Goal: Navigation & Orientation: Understand site structure

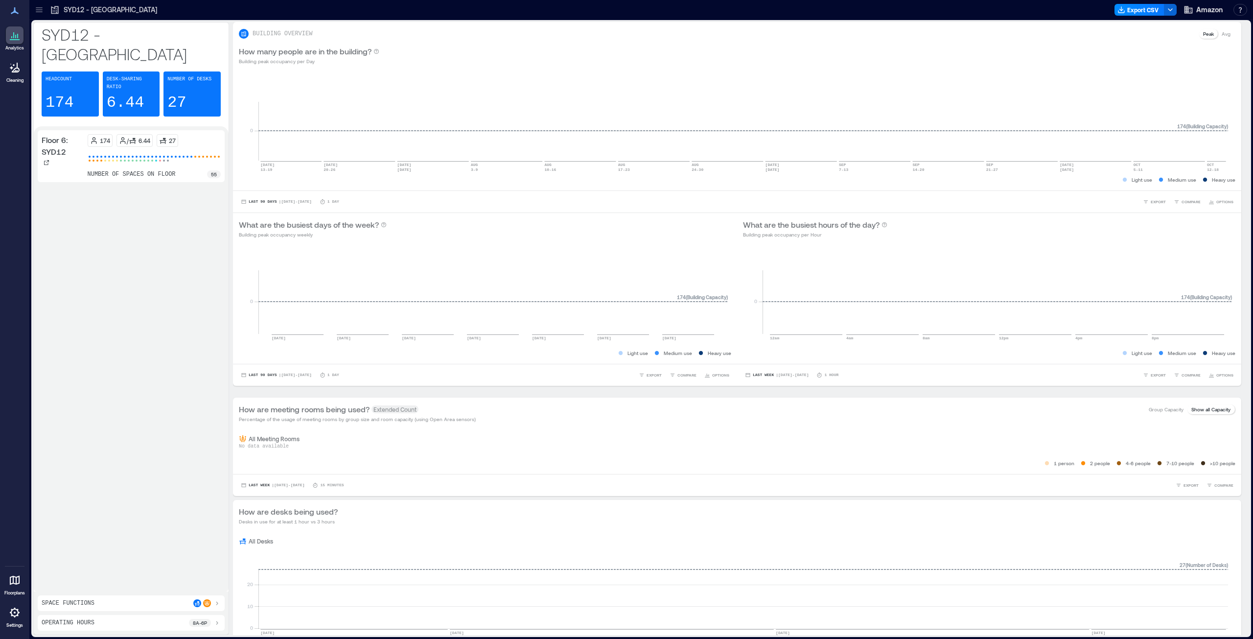
click at [39, 6] on icon at bounding box center [39, 10] width 10 height 10
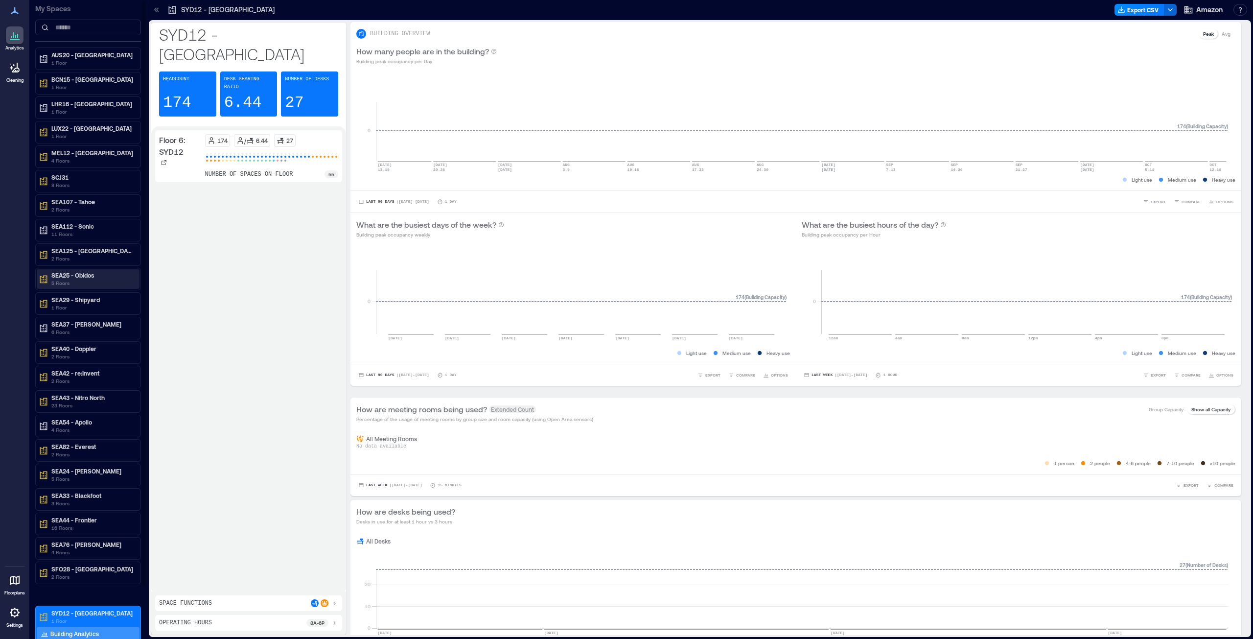
click at [82, 275] on p "SEA25 - Obidos" at bounding box center [92, 275] width 82 height 8
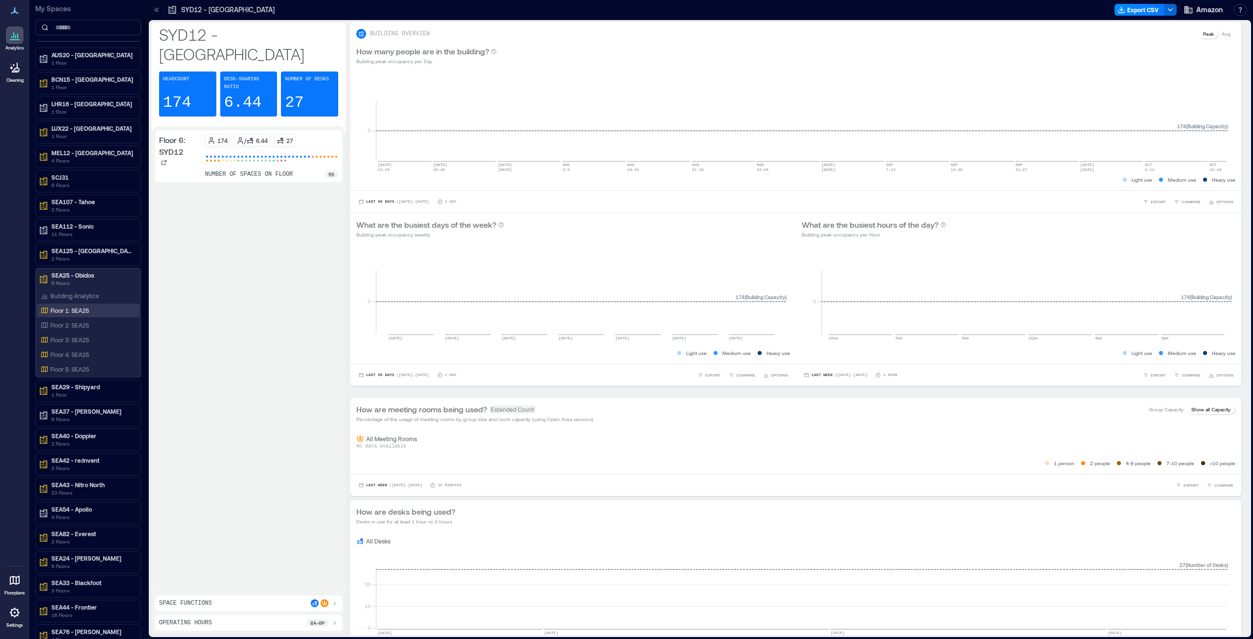
click at [75, 313] on p "Floor 1: SEA25" at bounding box center [69, 310] width 39 height 8
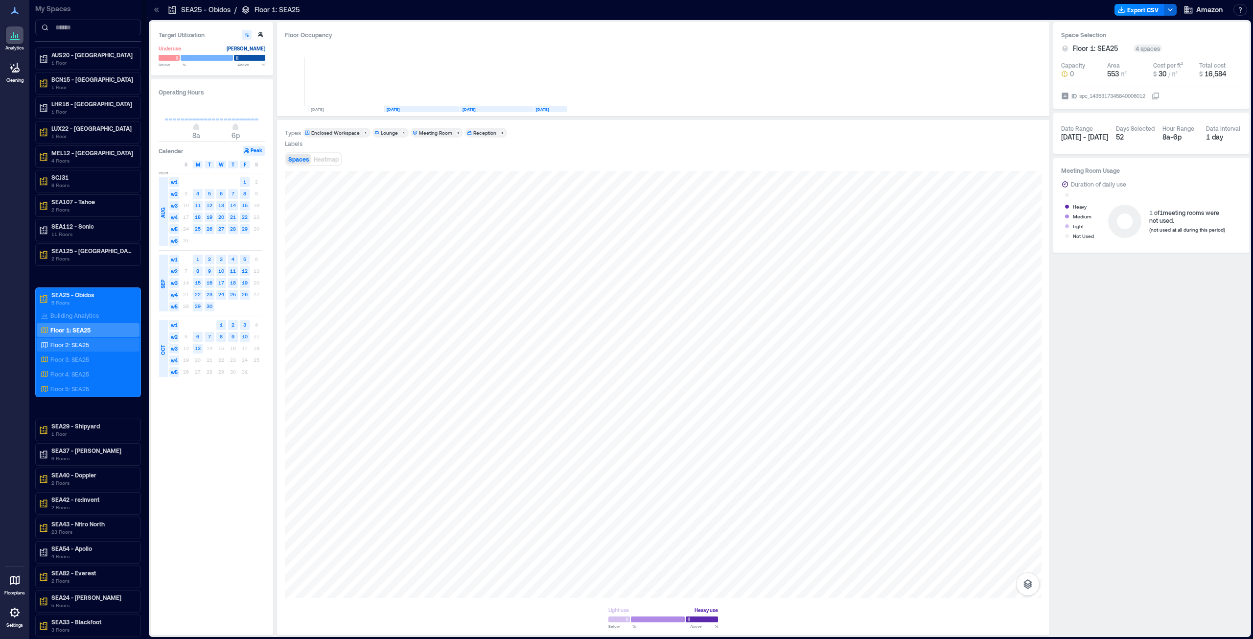
click at [56, 325] on p "Floor 2: SEA25" at bounding box center [69, 345] width 39 height 8
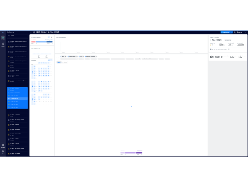
scroll to position [0, 1019]
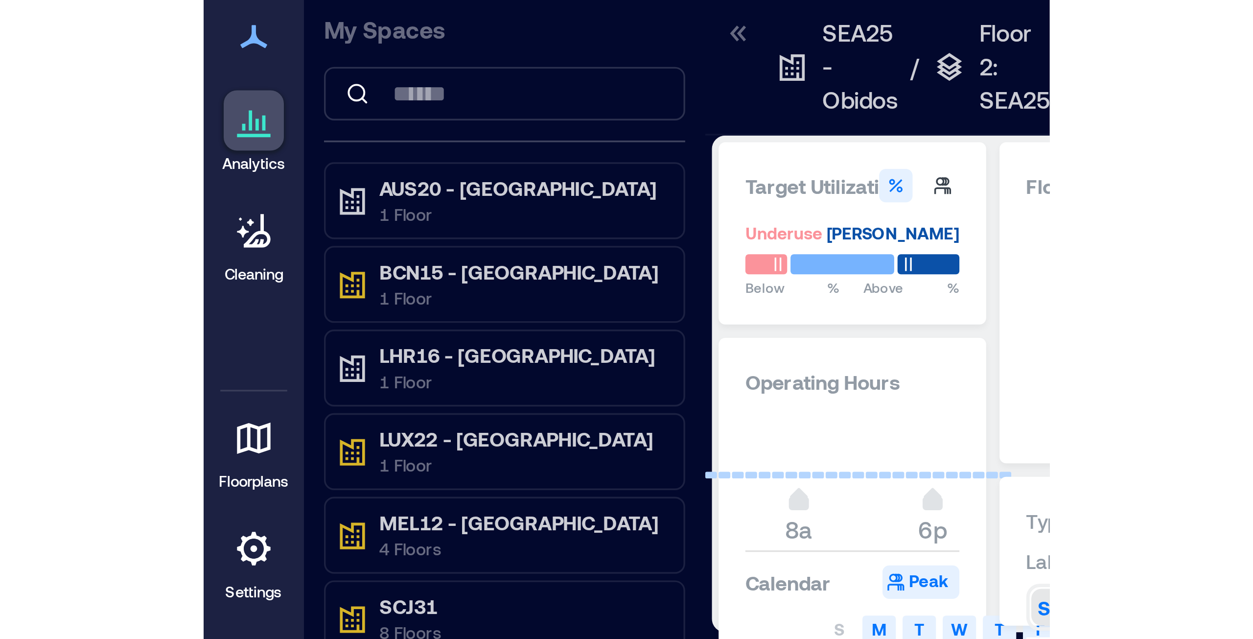
scroll to position [0, 1019]
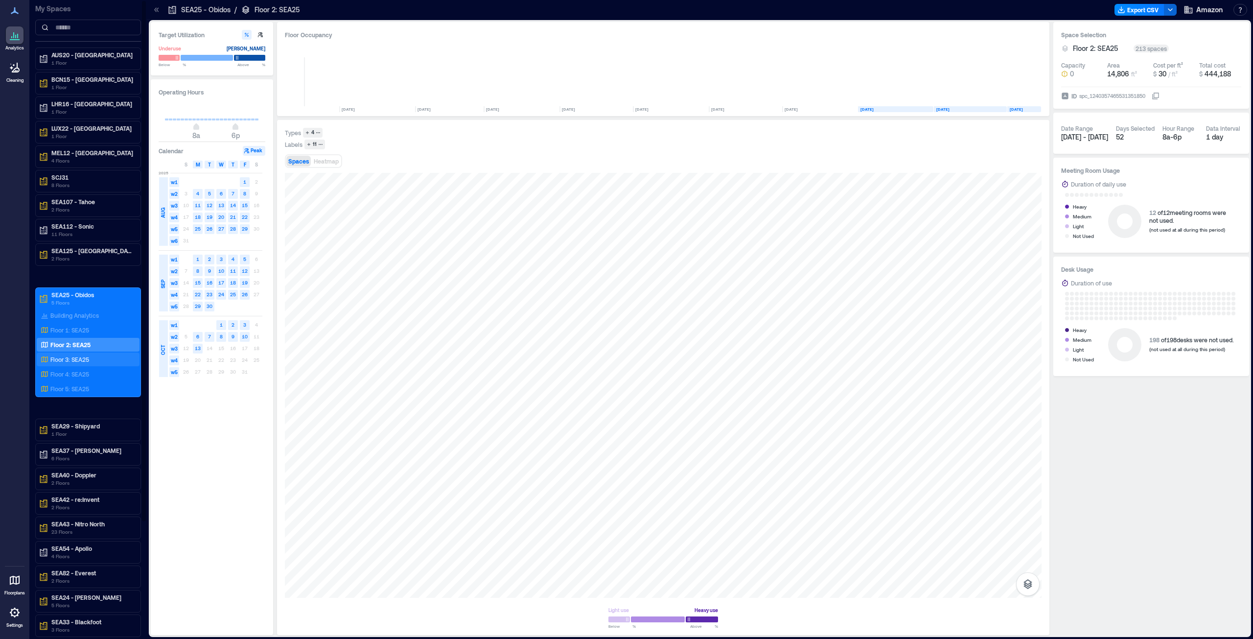
click at [71, 325] on p "Floor 3: SEA25" at bounding box center [69, 359] width 39 height 8
drag, startPoint x: 56, startPoint y: 372, endPoint x: 103, endPoint y: 373, distance: 47.0
click at [56, 325] on p "Floor 4: SEA25" at bounding box center [69, 374] width 39 height 8
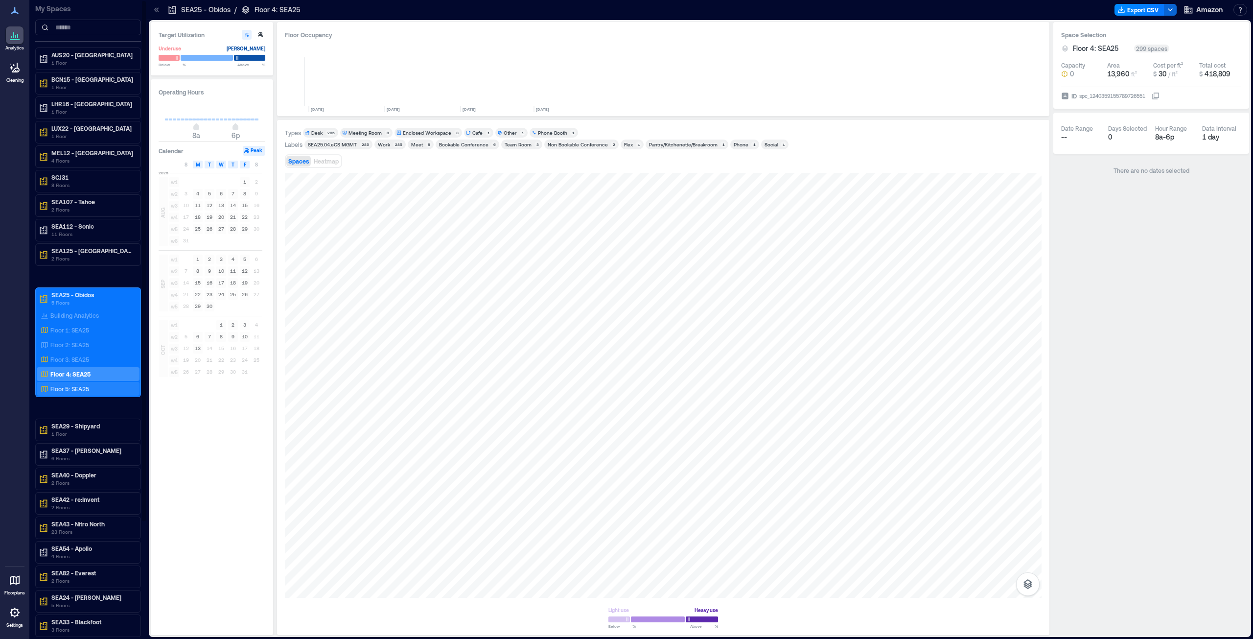
click at [79, 325] on p "Floor 5: SEA25" at bounding box center [69, 389] width 39 height 8
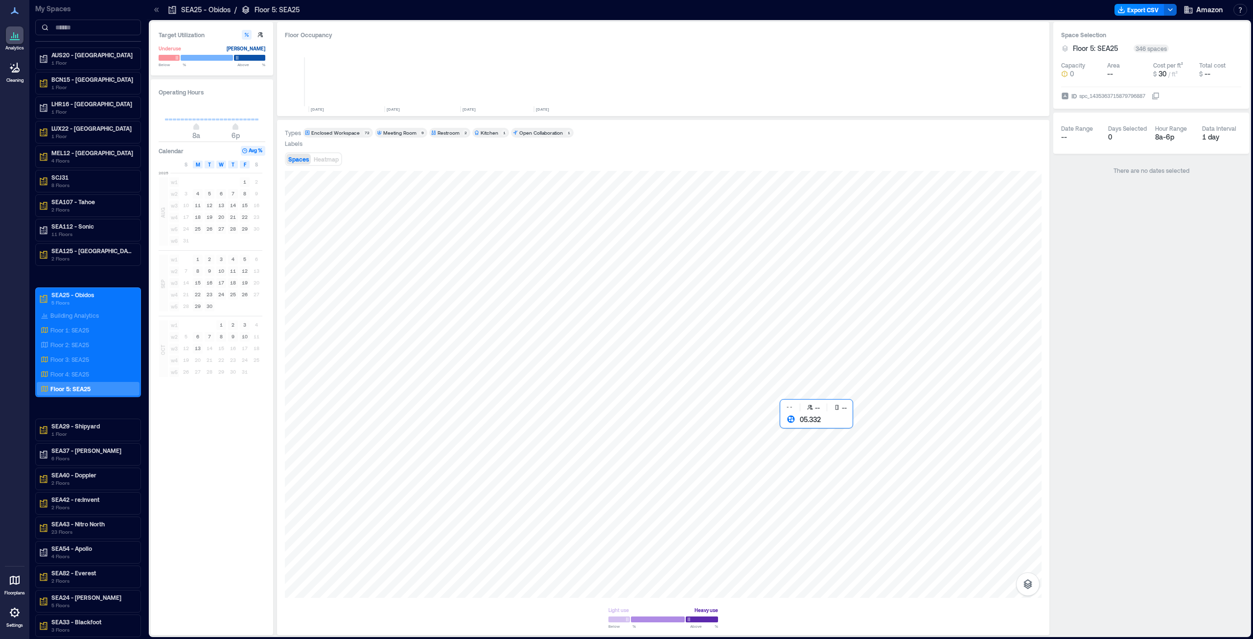
click at [626, 325] on div at bounding box center [663, 384] width 757 height 427
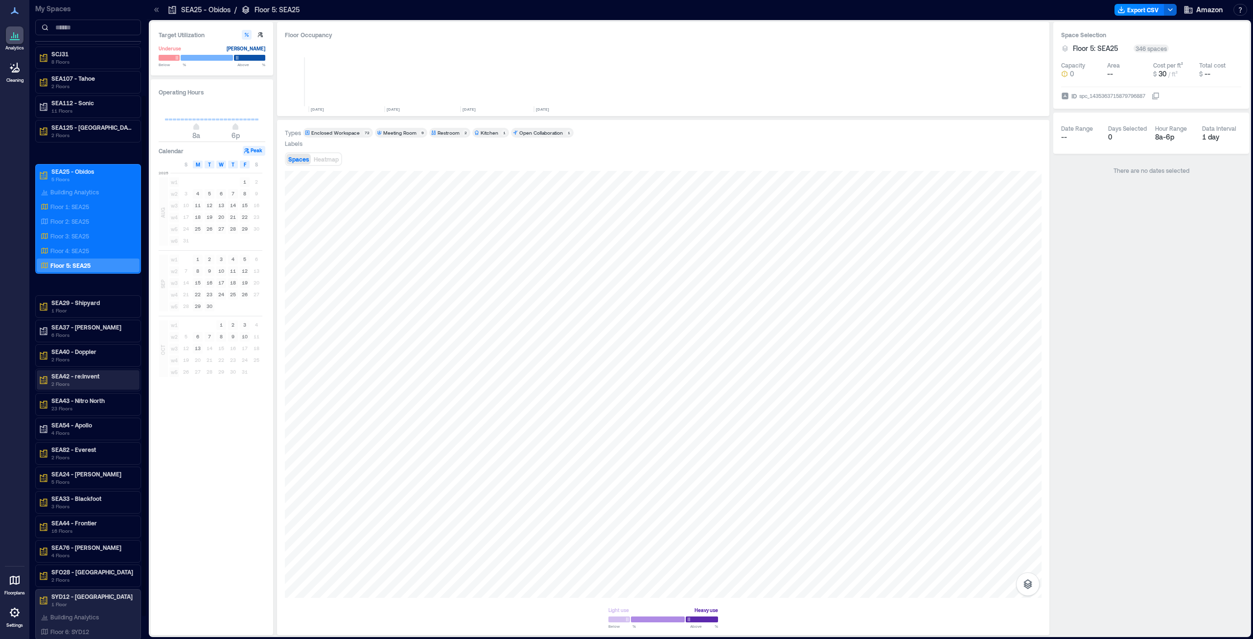
scroll to position [146, 0]
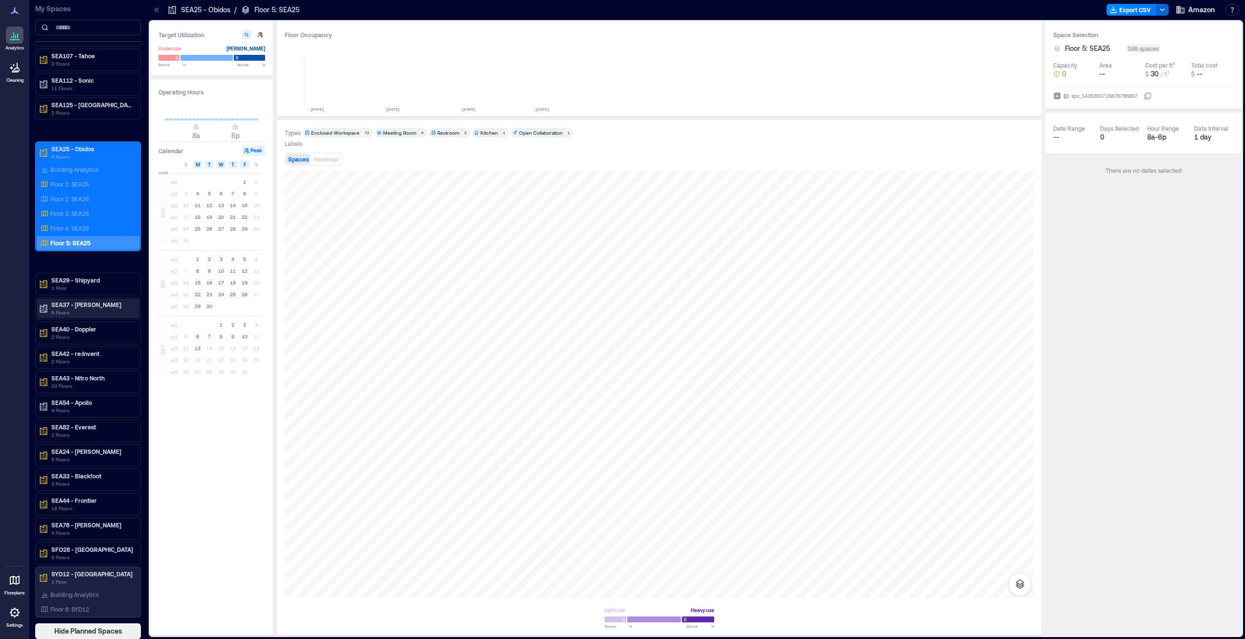
click at [80, 309] on p "6 Floors" at bounding box center [92, 312] width 82 height 8
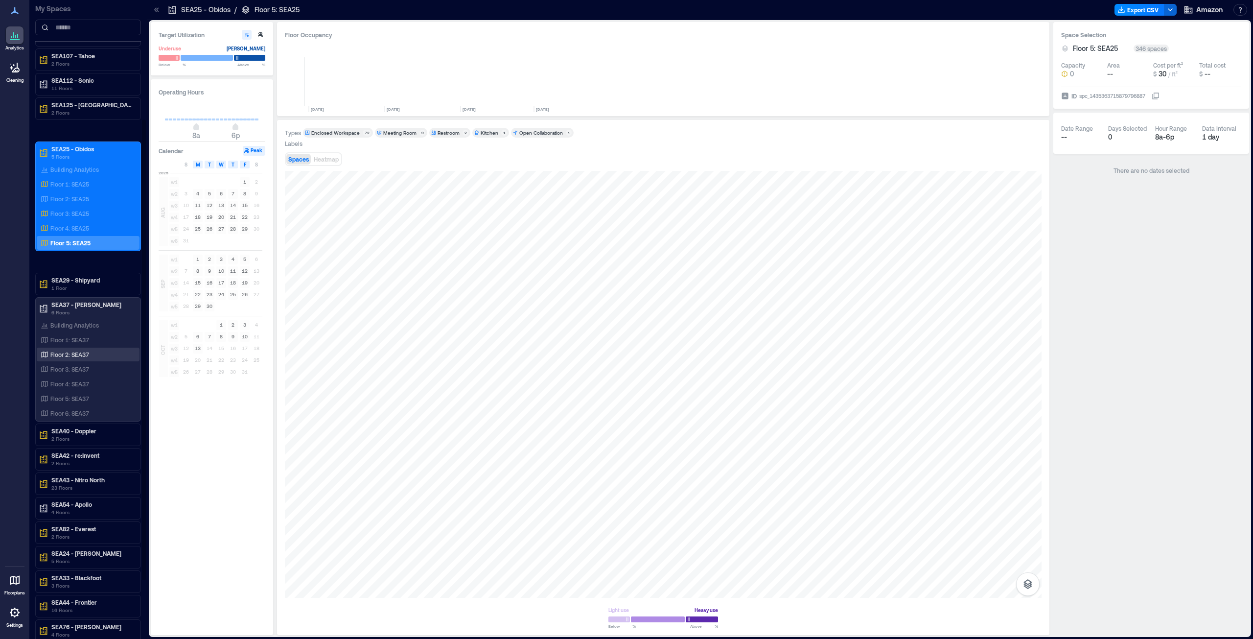
click at [78, 325] on p "Floor 2: SEA37" at bounding box center [69, 354] width 39 height 8
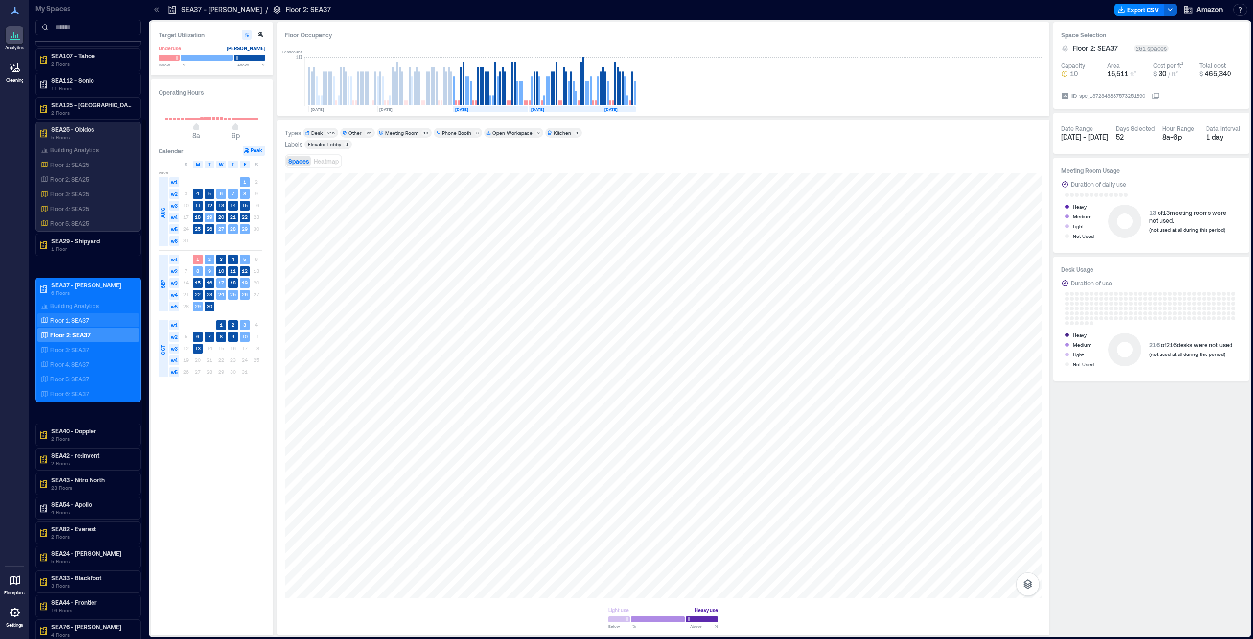
click at [59, 320] on p "Floor 1: SEA37" at bounding box center [69, 320] width 39 height 8
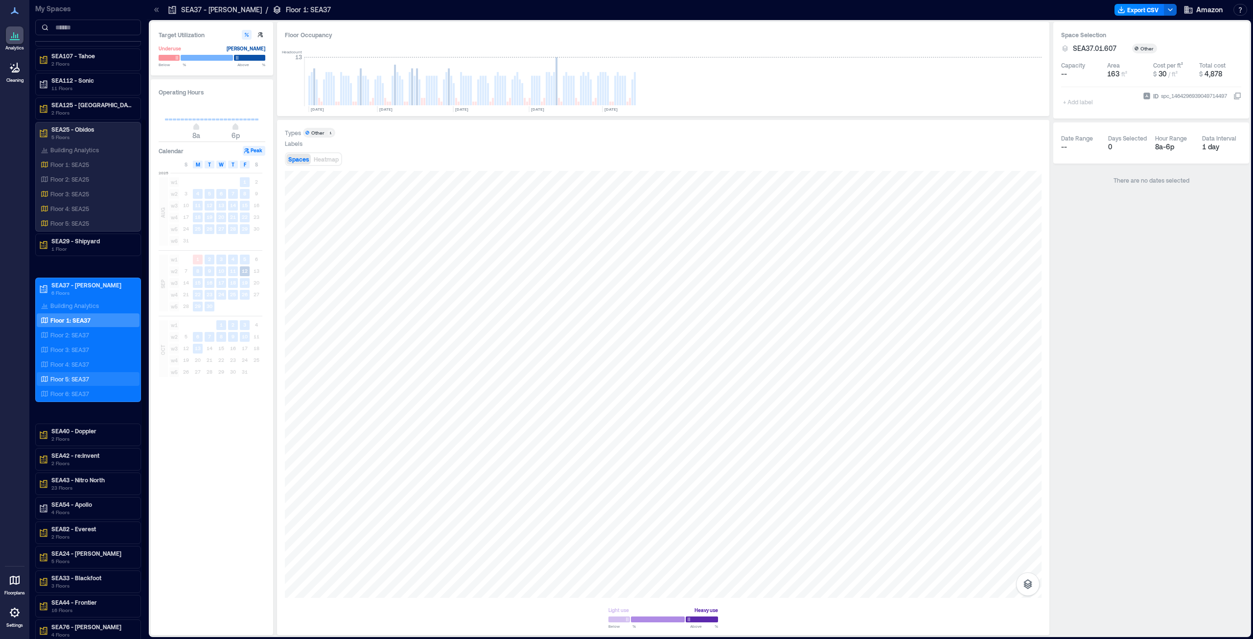
click at [67, 325] on p "Floor 5: SEA37" at bounding box center [69, 379] width 39 height 8
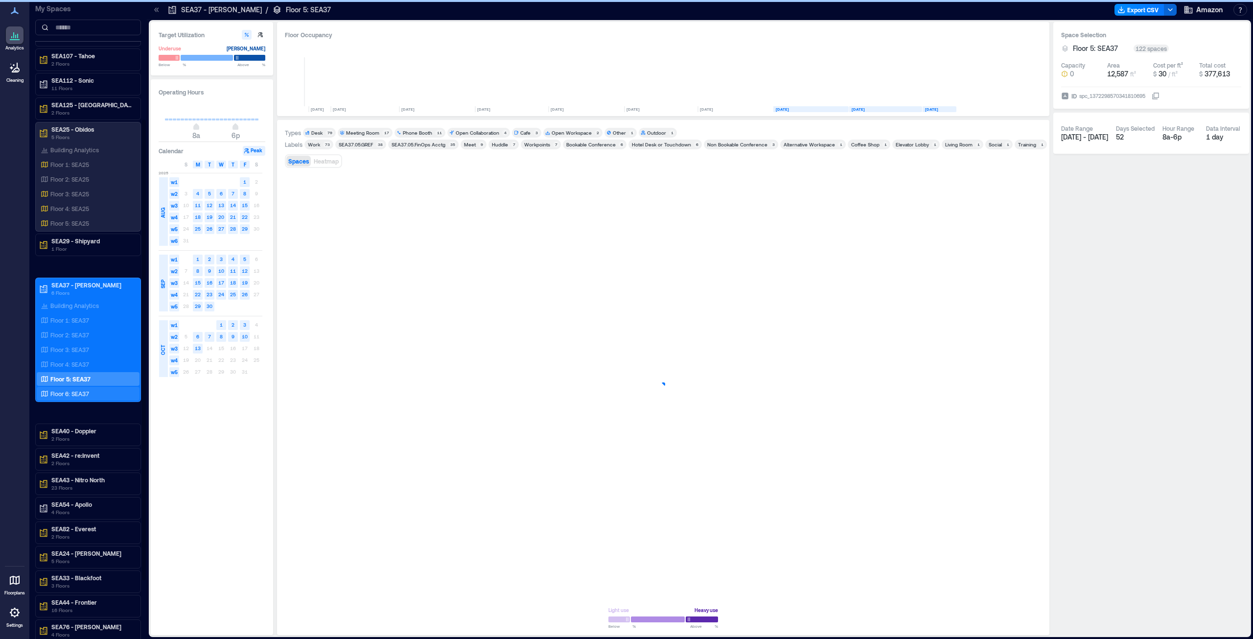
click at [59, 325] on p "Floor 6: SEA37" at bounding box center [69, 394] width 39 height 8
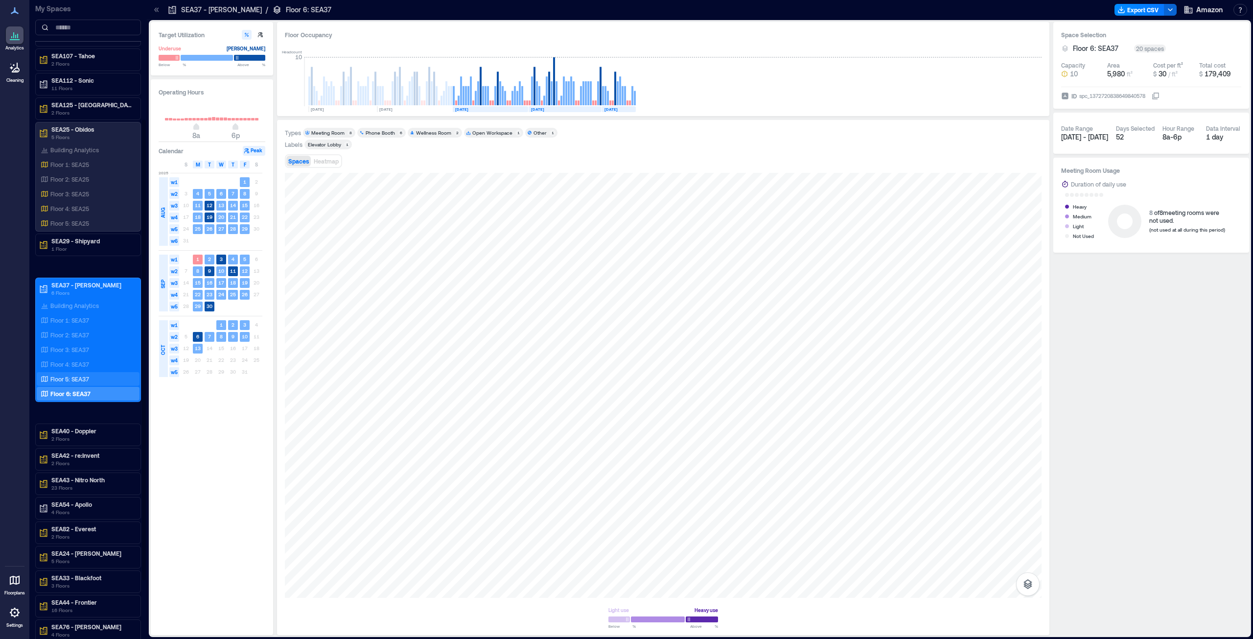
click at [78, 325] on p "Floor 5: SEA37" at bounding box center [69, 379] width 39 height 8
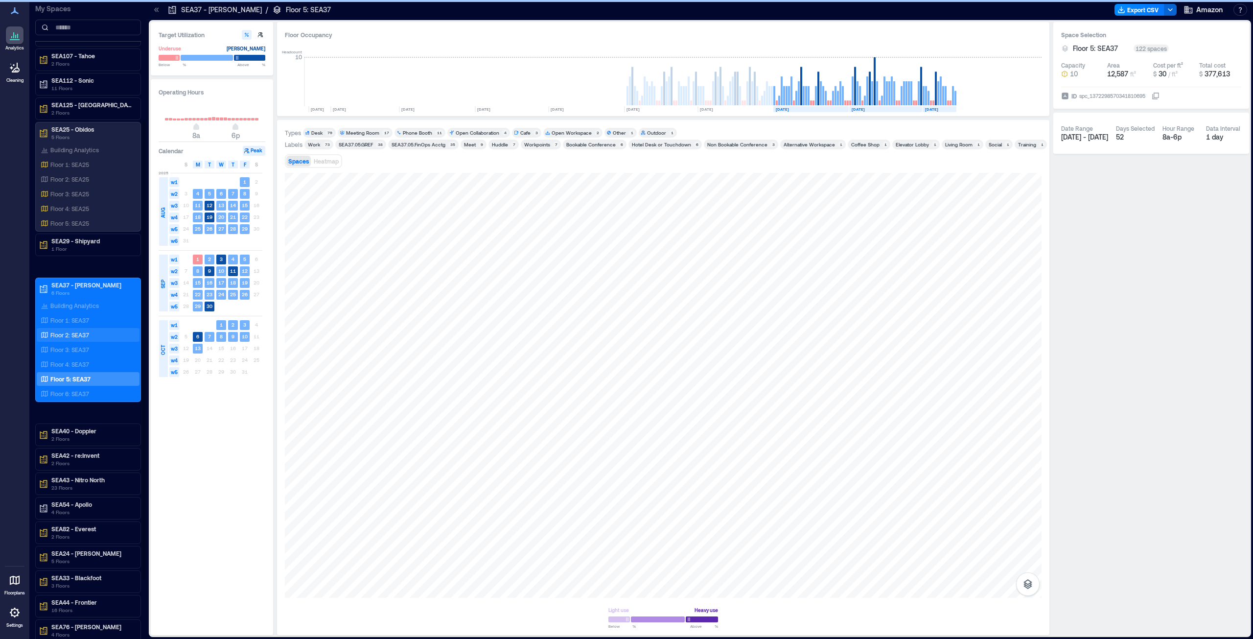
click at [69, 325] on p "Floor 2: SEA37" at bounding box center [69, 335] width 39 height 8
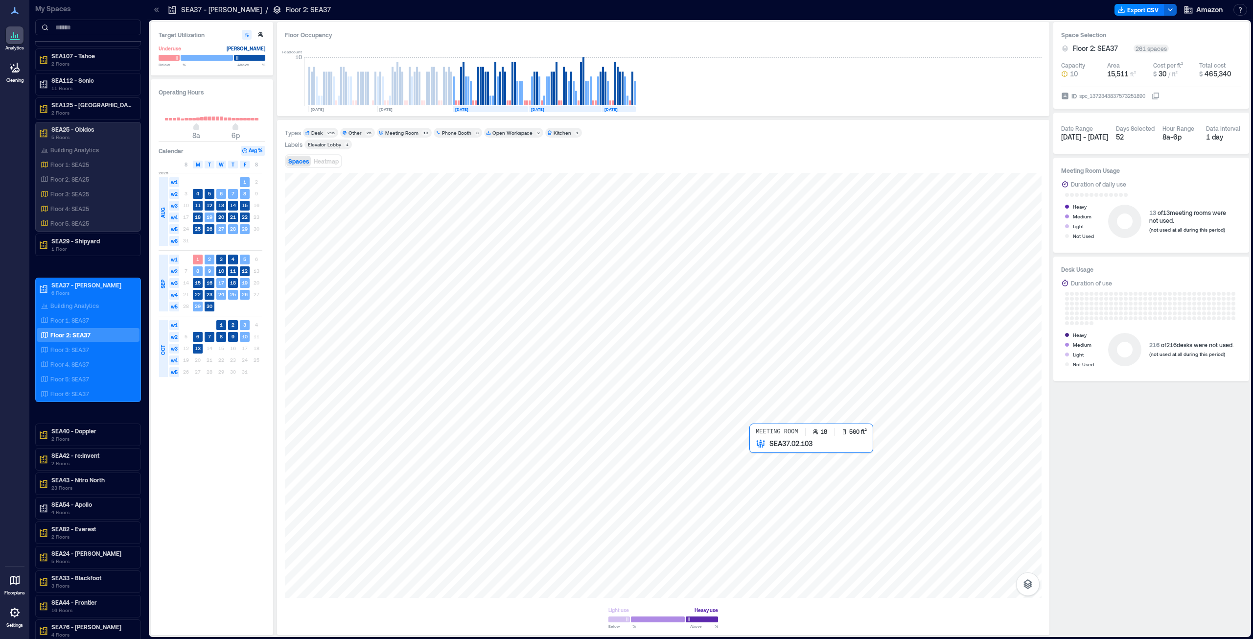
click at [626, 325] on div at bounding box center [663, 385] width 757 height 425
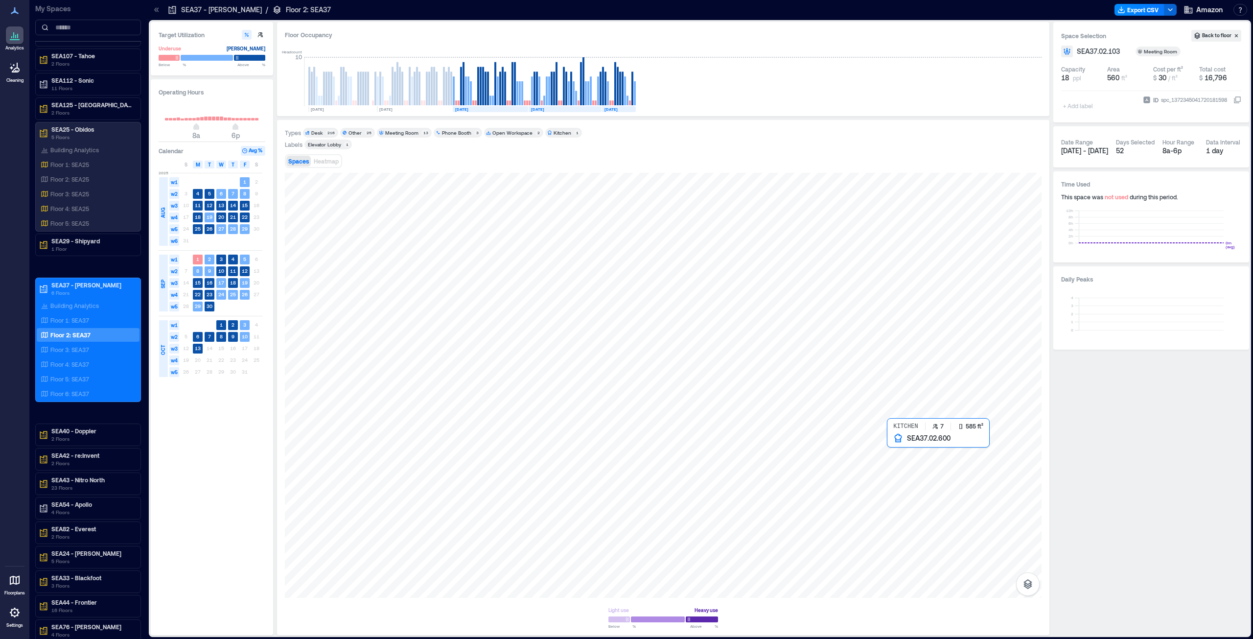
click at [626, 325] on div at bounding box center [663, 385] width 757 height 425
click at [74, 325] on p "Floor 3: SEA37" at bounding box center [69, 349] width 39 height 8
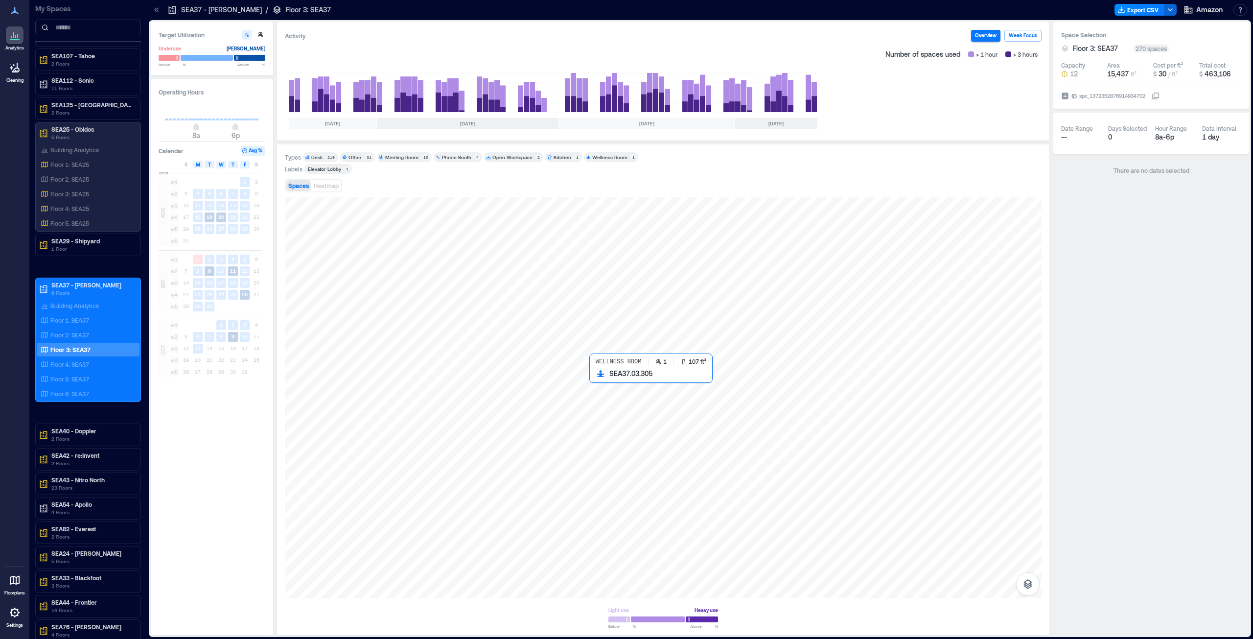
click at [605, 325] on div at bounding box center [663, 397] width 757 height 400
drag, startPoint x: 52, startPoint y: 360, endPoint x: 153, endPoint y: 433, distance: 124.5
click at [52, 325] on p "Floor 4: SEA37" at bounding box center [69, 364] width 39 height 8
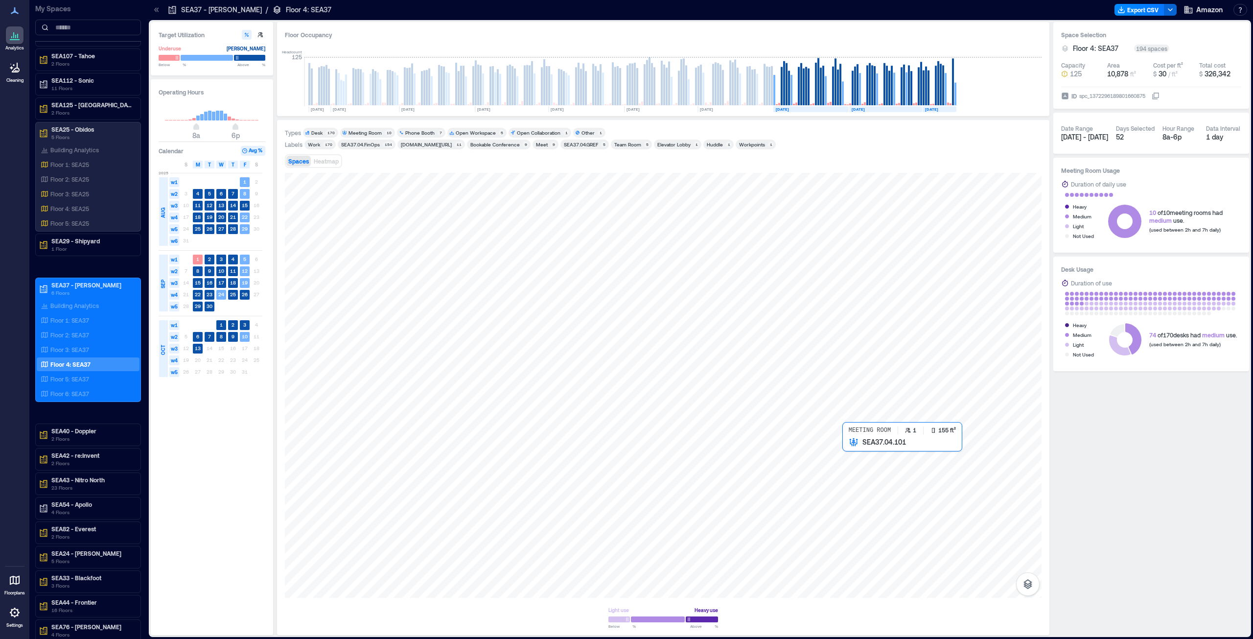
click at [626, 325] on div at bounding box center [663, 385] width 757 height 425
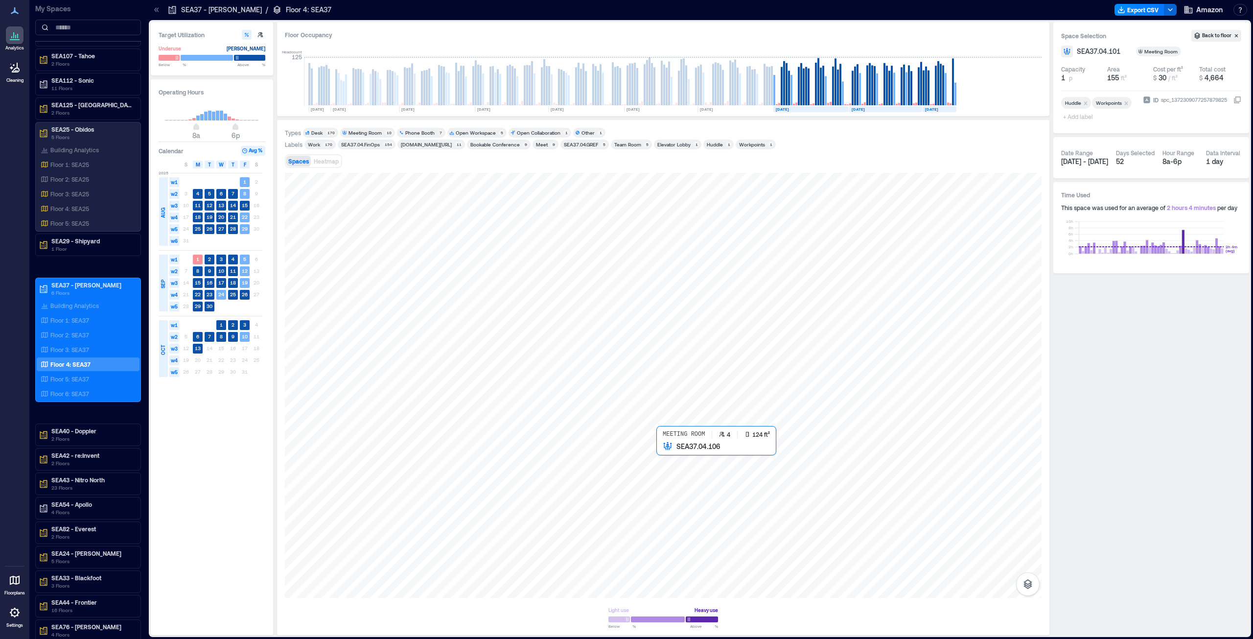
click at [626, 325] on div at bounding box center [663, 385] width 757 height 425
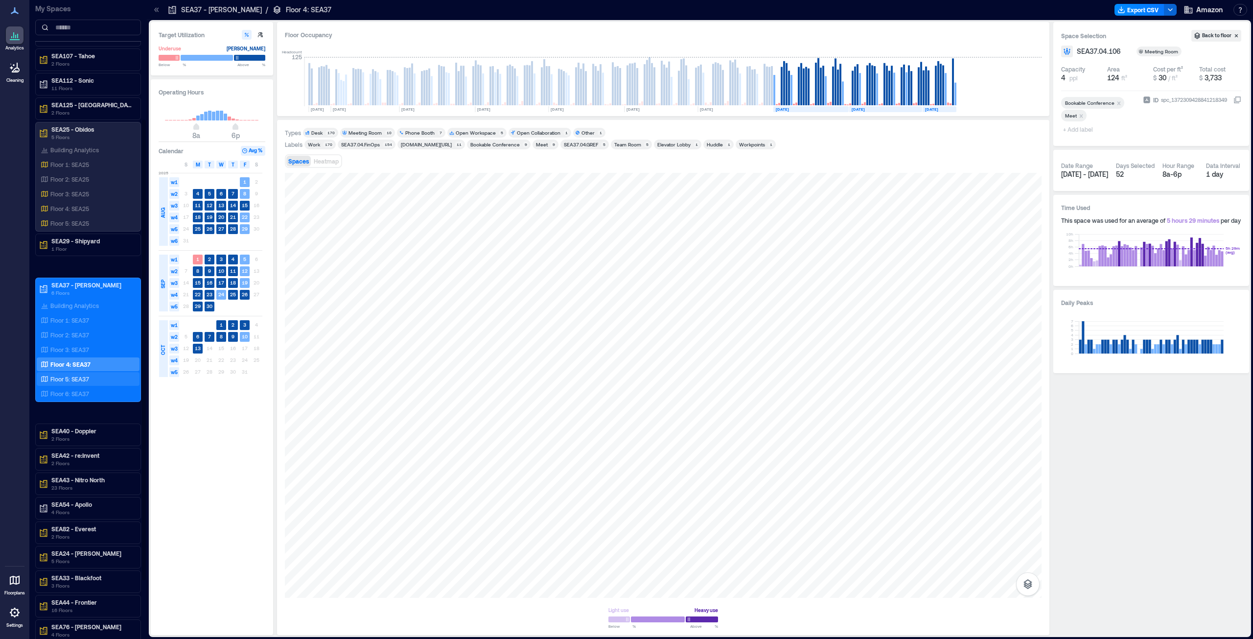
click at [63, 325] on p "Floor 5: SEA37" at bounding box center [69, 379] width 39 height 8
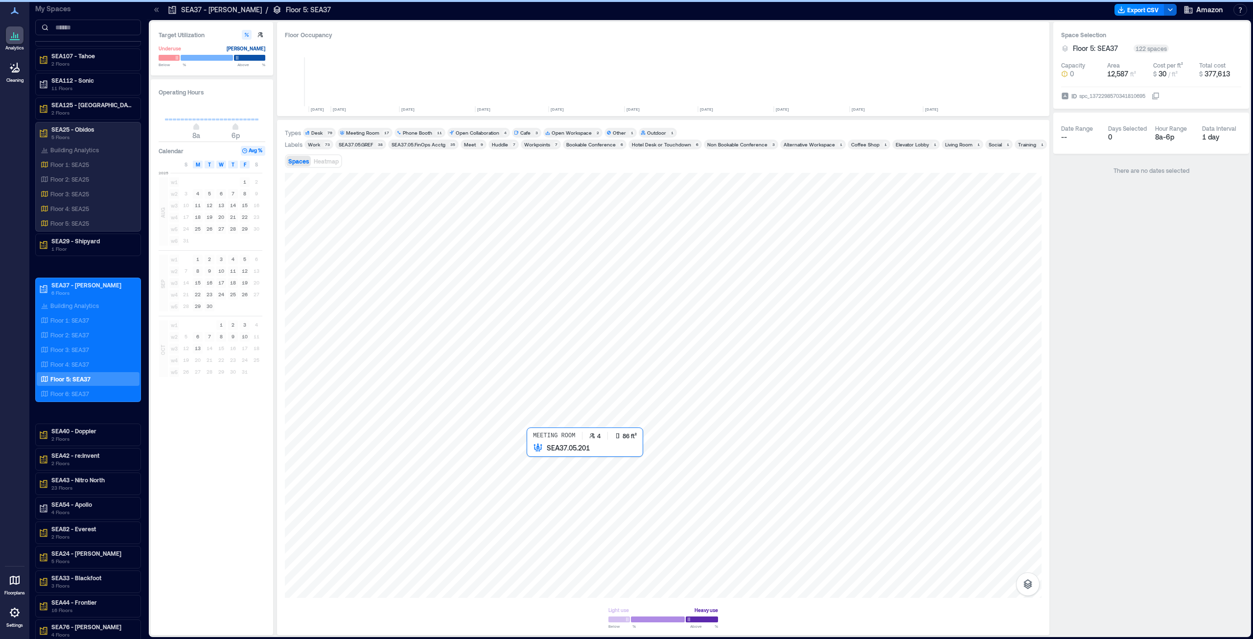
click at [547, 325] on div at bounding box center [663, 385] width 757 height 425
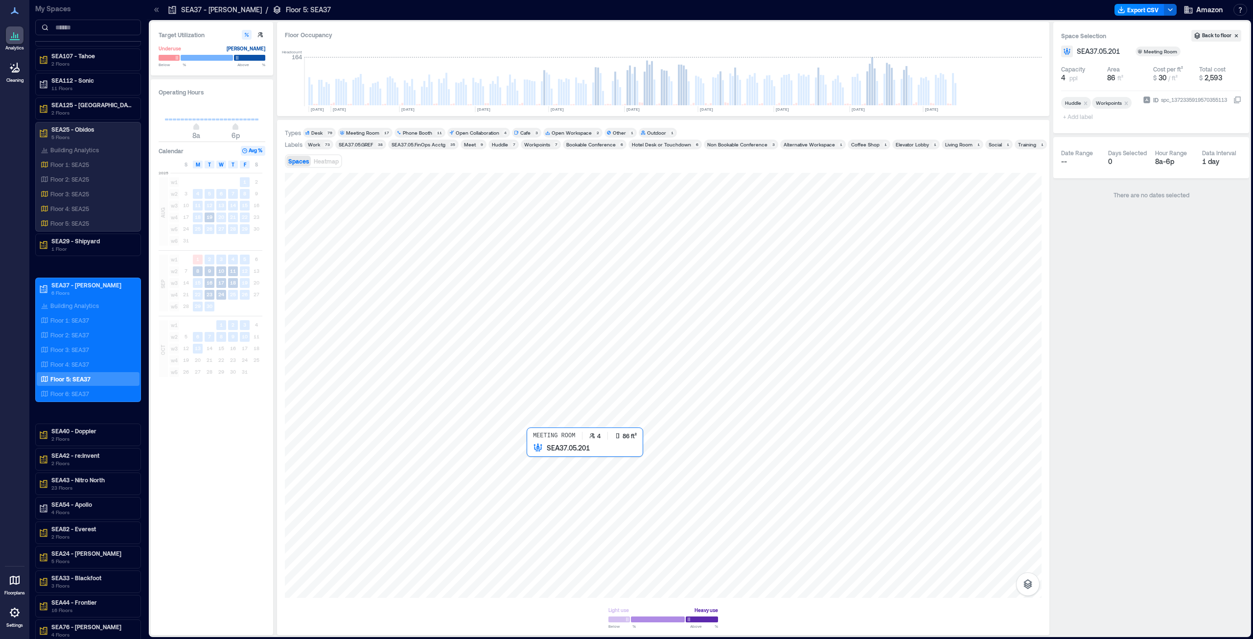
click at [546, 325] on div at bounding box center [663, 385] width 757 height 425
click at [538, 325] on div at bounding box center [663, 385] width 757 height 425
click at [549, 325] on div at bounding box center [663, 385] width 757 height 425
click at [532, 325] on div at bounding box center [663, 385] width 757 height 425
click at [626, 259] on div at bounding box center [663, 385] width 757 height 425
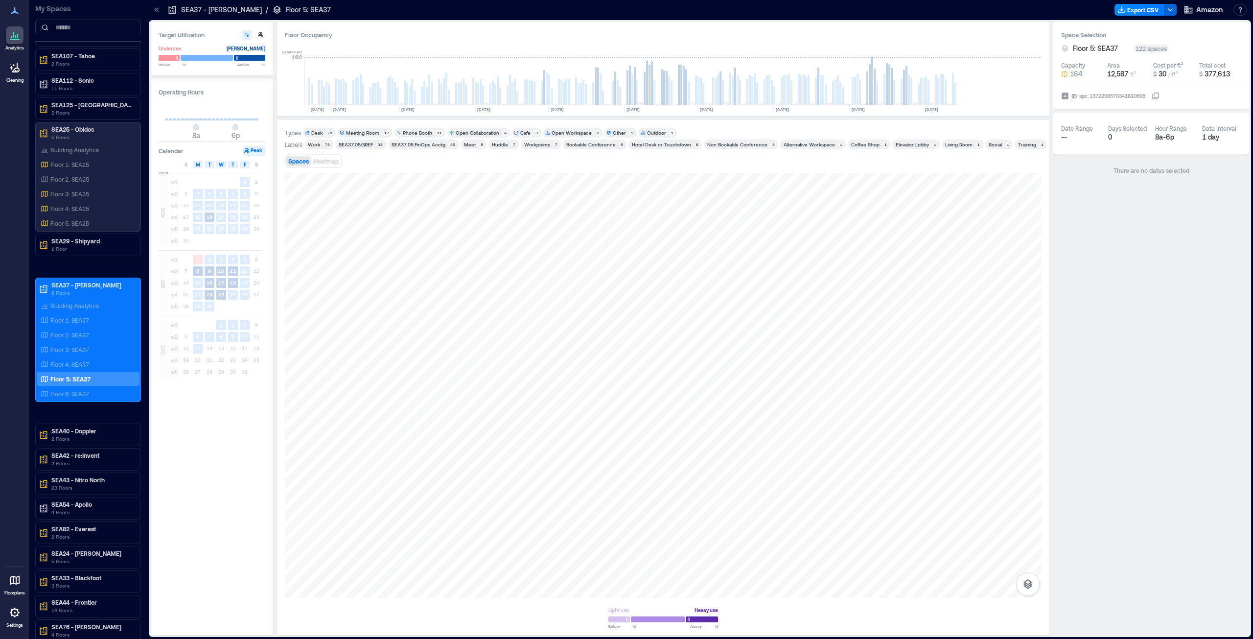
drag, startPoint x: 86, startPoint y: 349, endPoint x: 239, endPoint y: 496, distance: 212.5
click at [86, 325] on p "Floor 3: SEA37" at bounding box center [69, 349] width 39 height 8
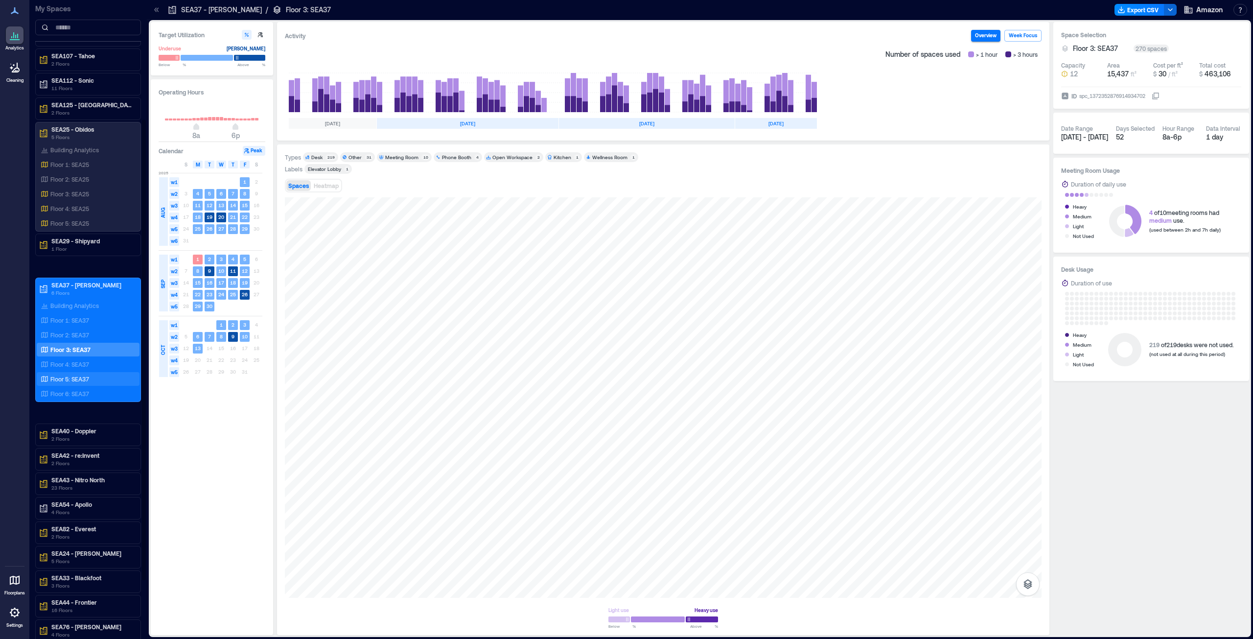
click at [69, 325] on div "Floor 5: SEA37" at bounding box center [86, 379] width 95 height 10
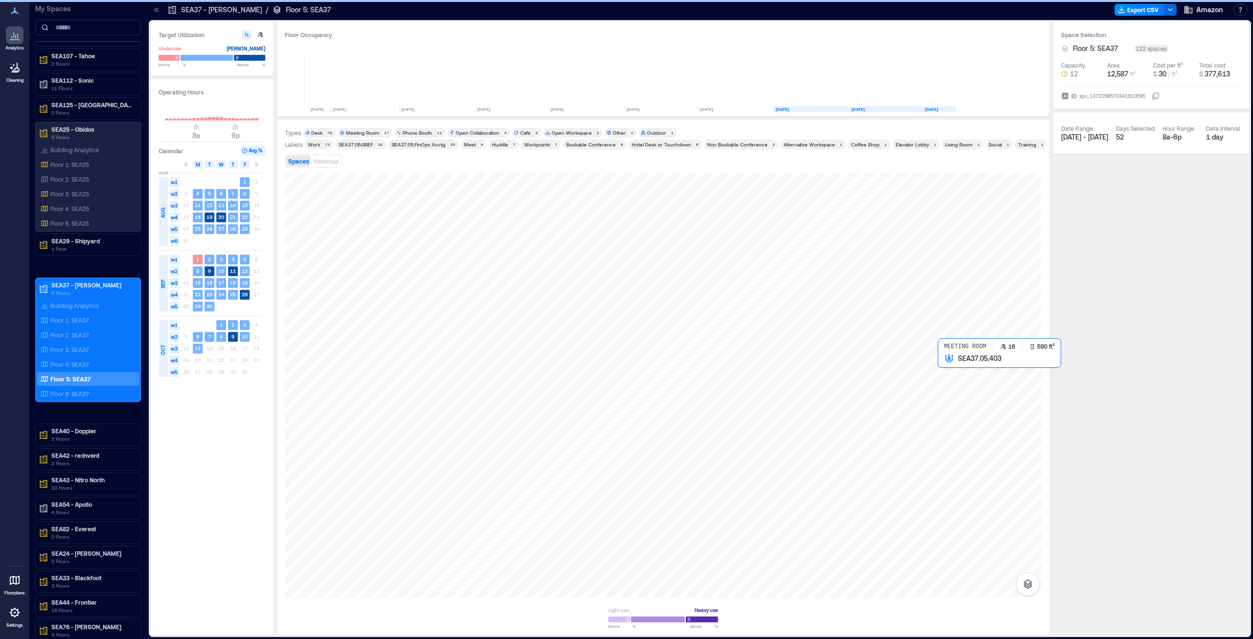
click at [626, 325] on div at bounding box center [663, 385] width 757 height 425
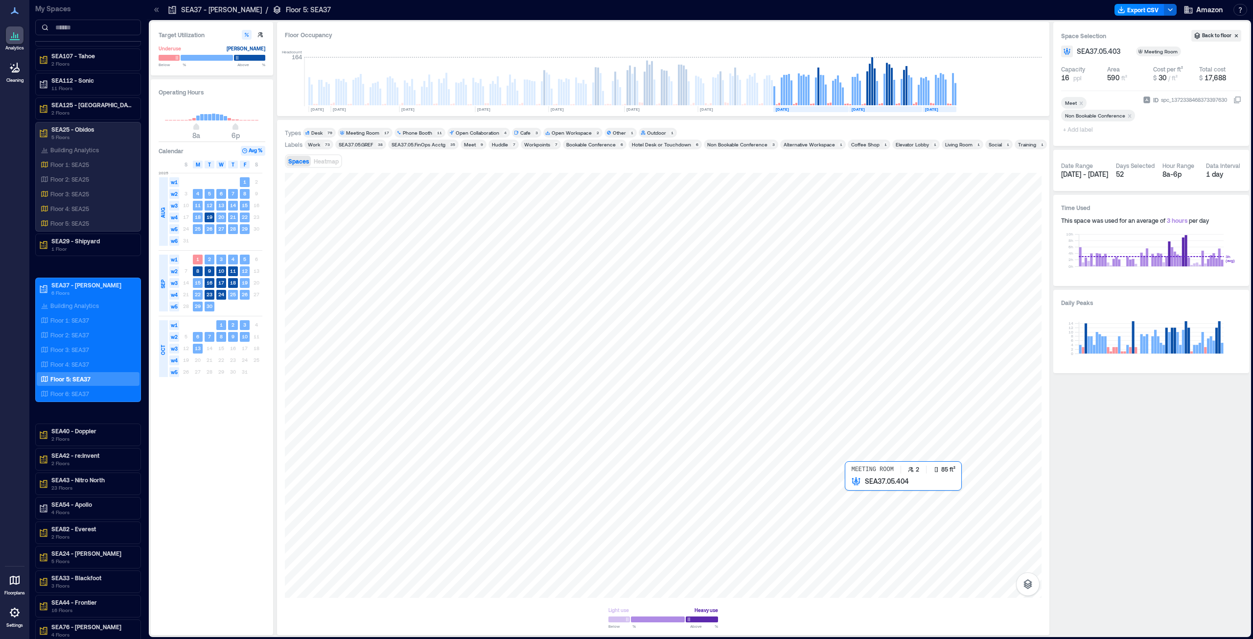
click at [626, 325] on div at bounding box center [663, 385] width 757 height 425
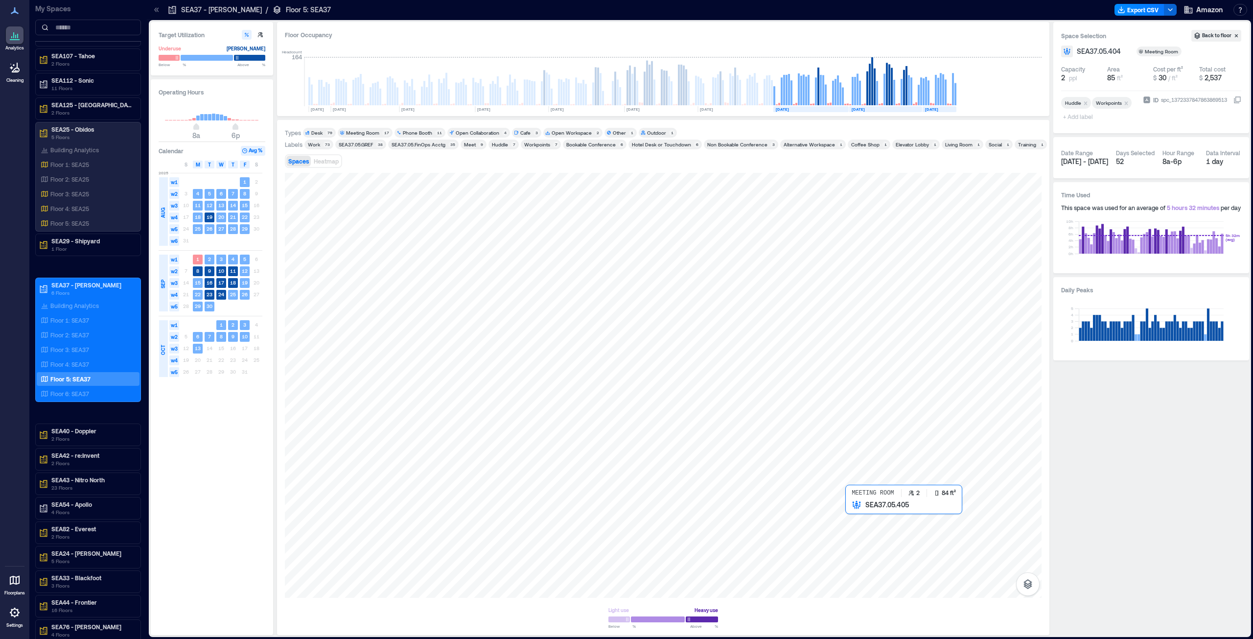
click at [626, 325] on div at bounding box center [663, 385] width 757 height 425
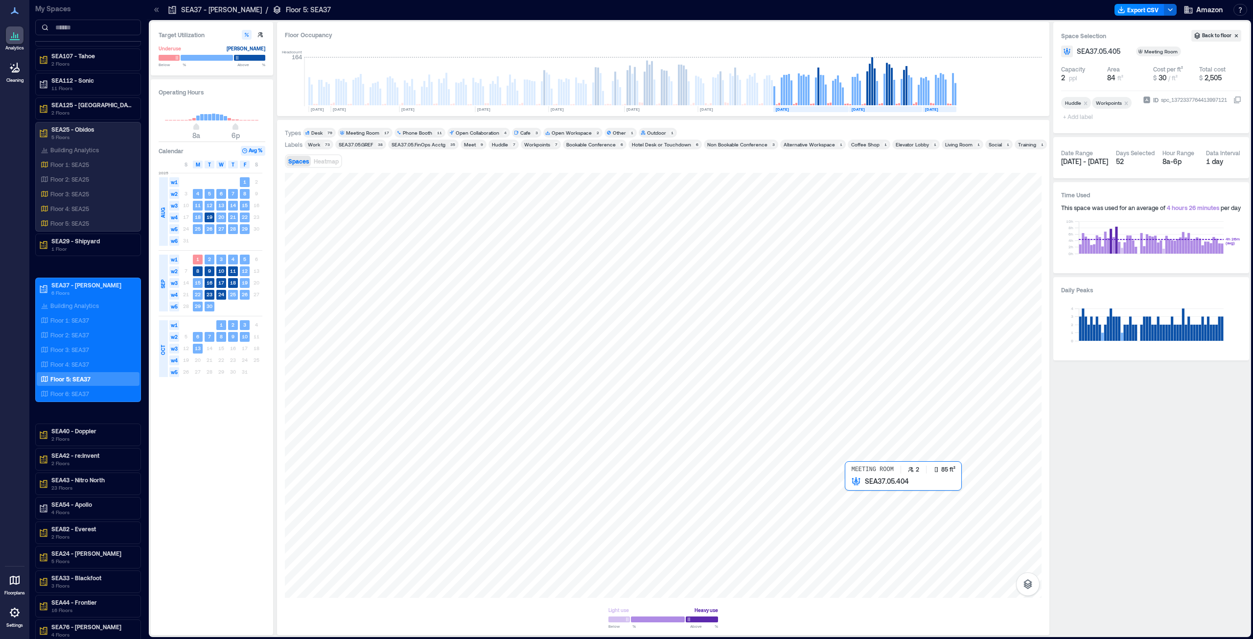
click at [626, 325] on div at bounding box center [663, 385] width 757 height 425
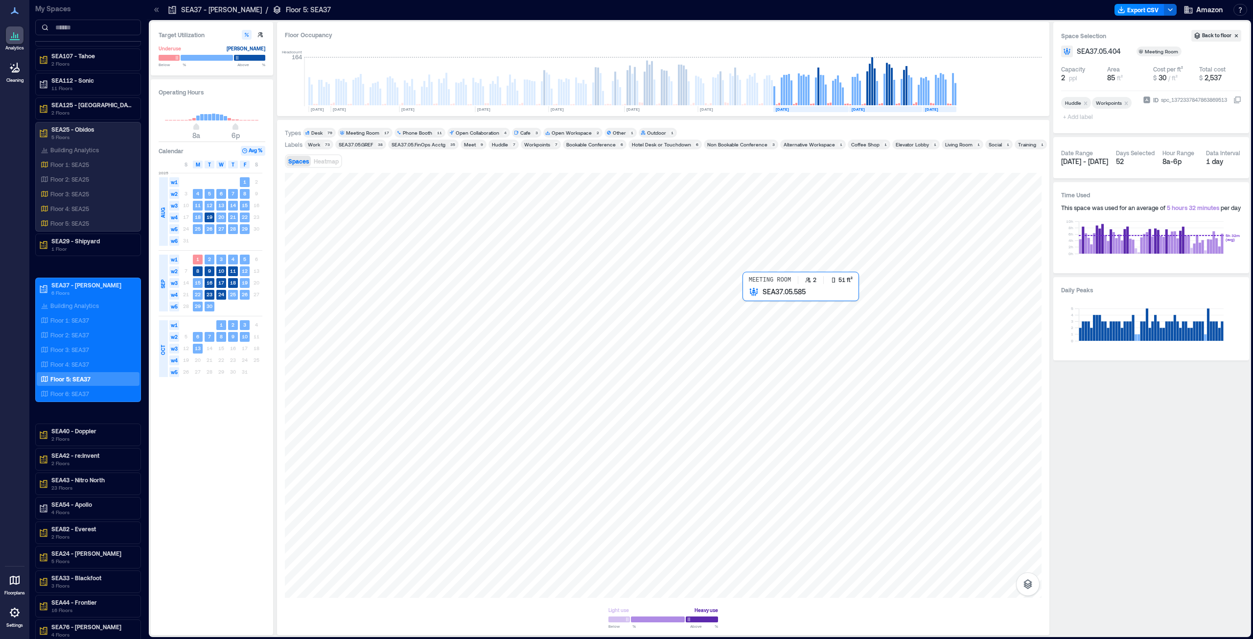
click at [626, 299] on div at bounding box center [663, 385] width 757 height 425
click at [626, 302] on div at bounding box center [663, 385] width 757 height 425
click at [626, 322] on div at bounding box center [663, 385] width 757 height 425
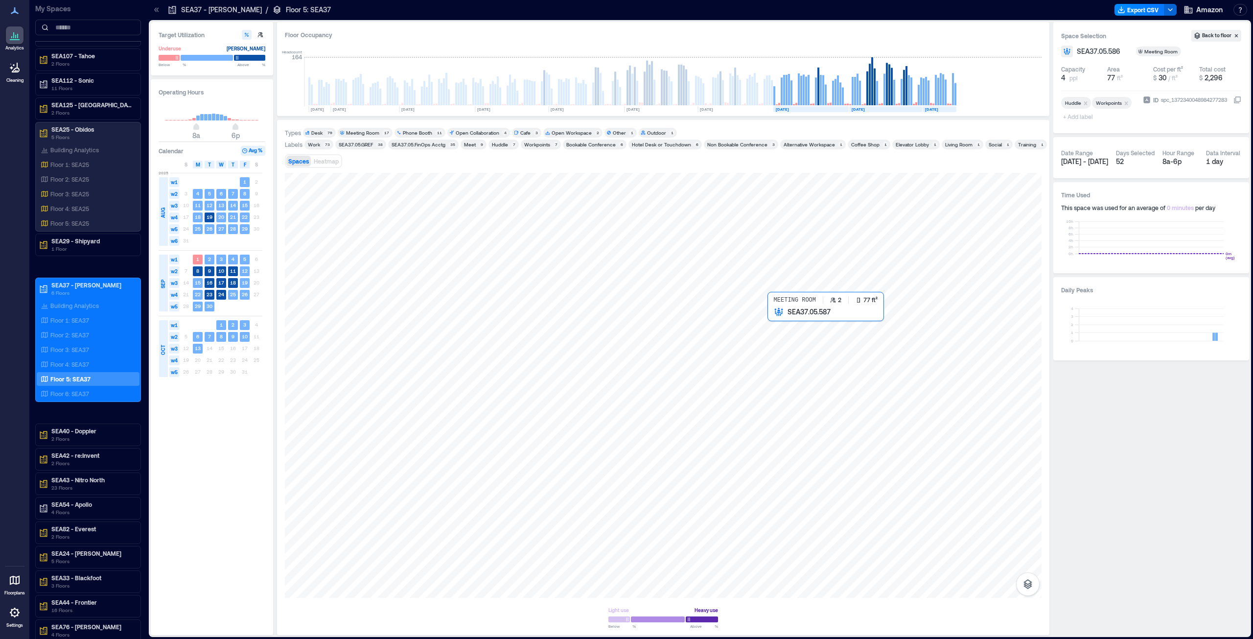
click at [626, 318] on div at bounding box center [663, 385] width 757 height 425
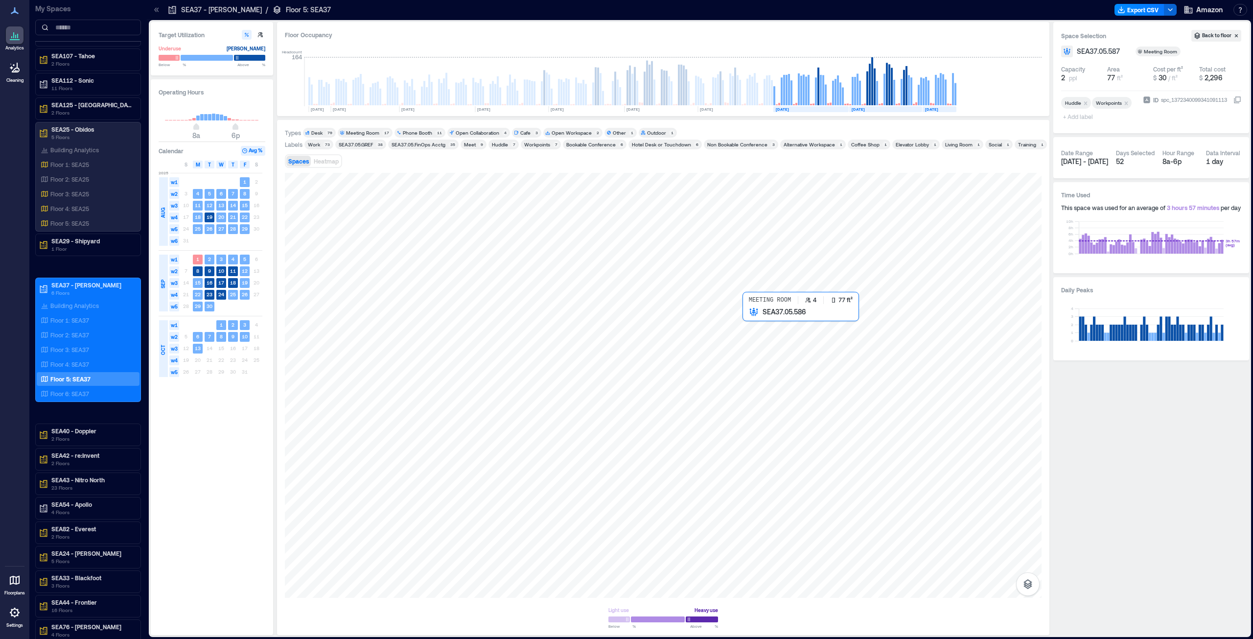
click at [626, 325] on div at bounding box center [663, 385] width 757 height 425
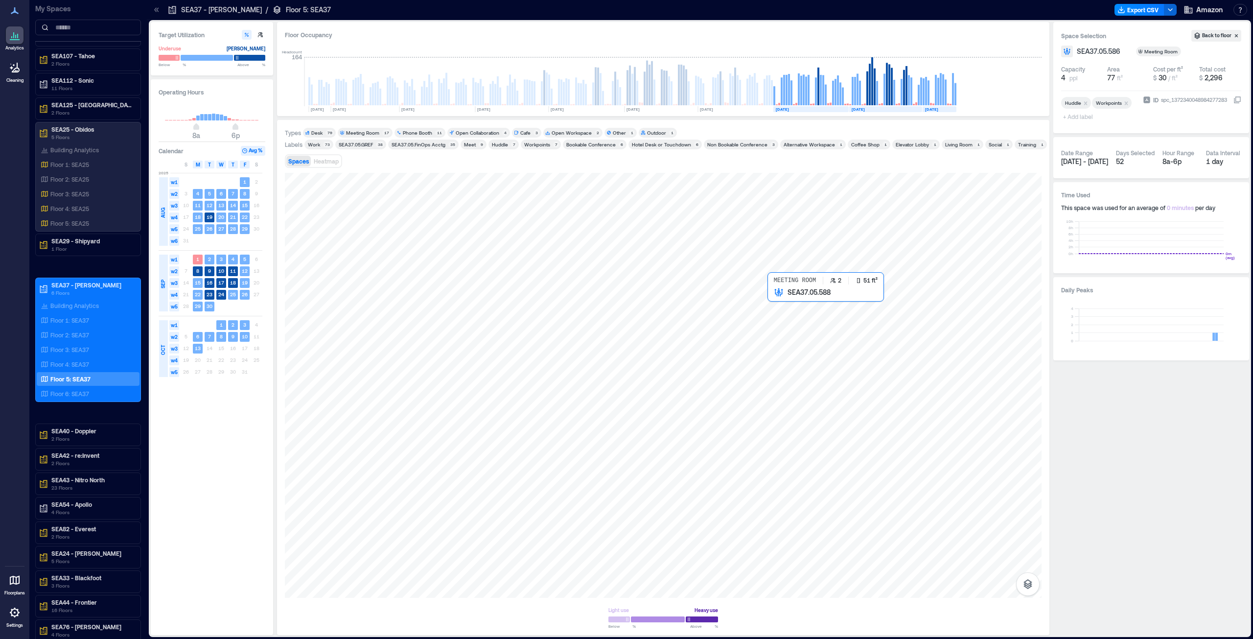
click at [626, 299] on div at bounding box center [663, 385] width 757 height 425
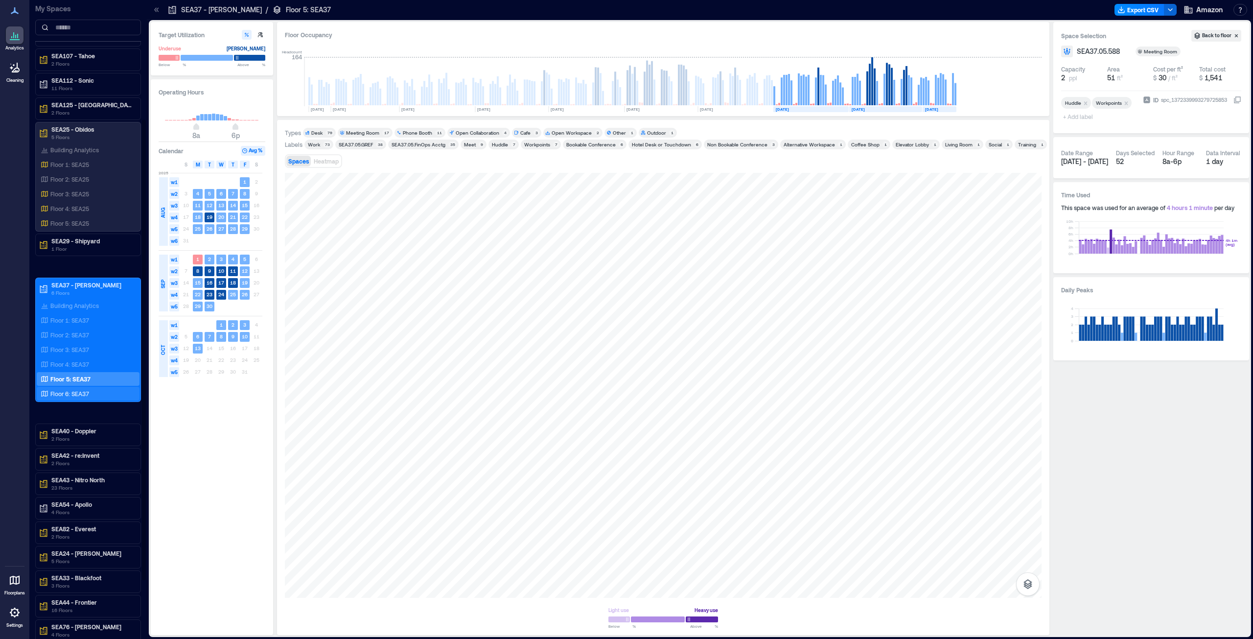
click at [69, 325] on p "Floor 6: SEA37" at bounding box center [69, 394] width 39 height 8
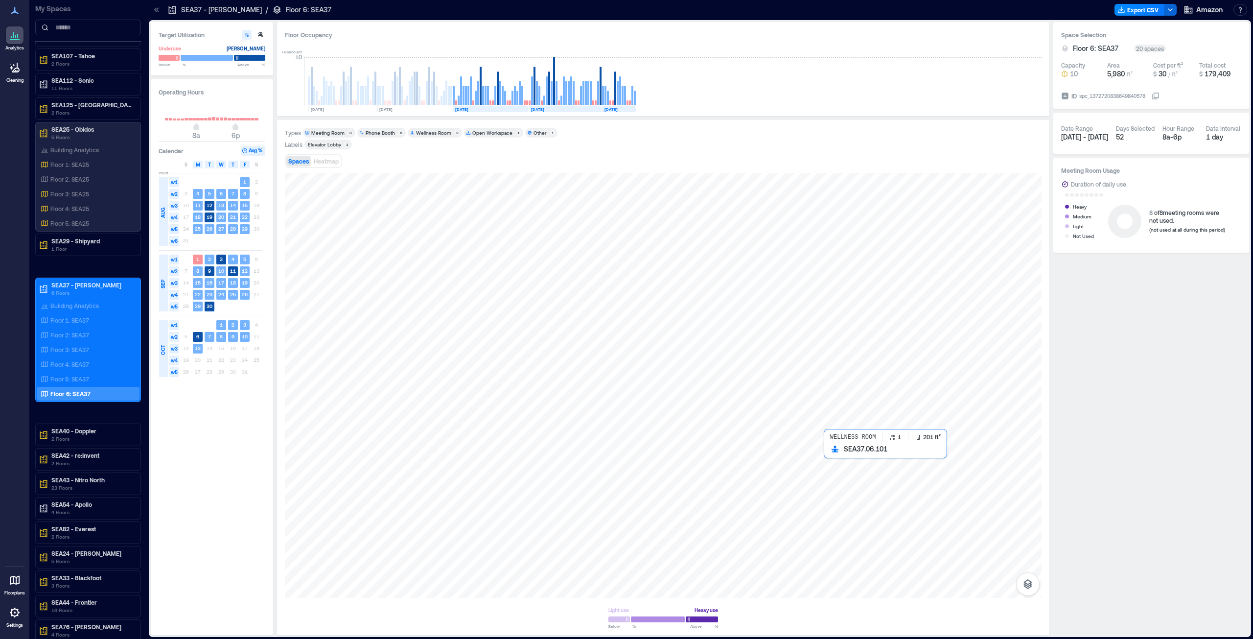
drag, startPoint x: 923, startPoint y: 441, endPoint x: 847, endPoint y: 479, distance: 85.3
click at [626, 325] on div at bounding box center [663, 385] width 757 height 425
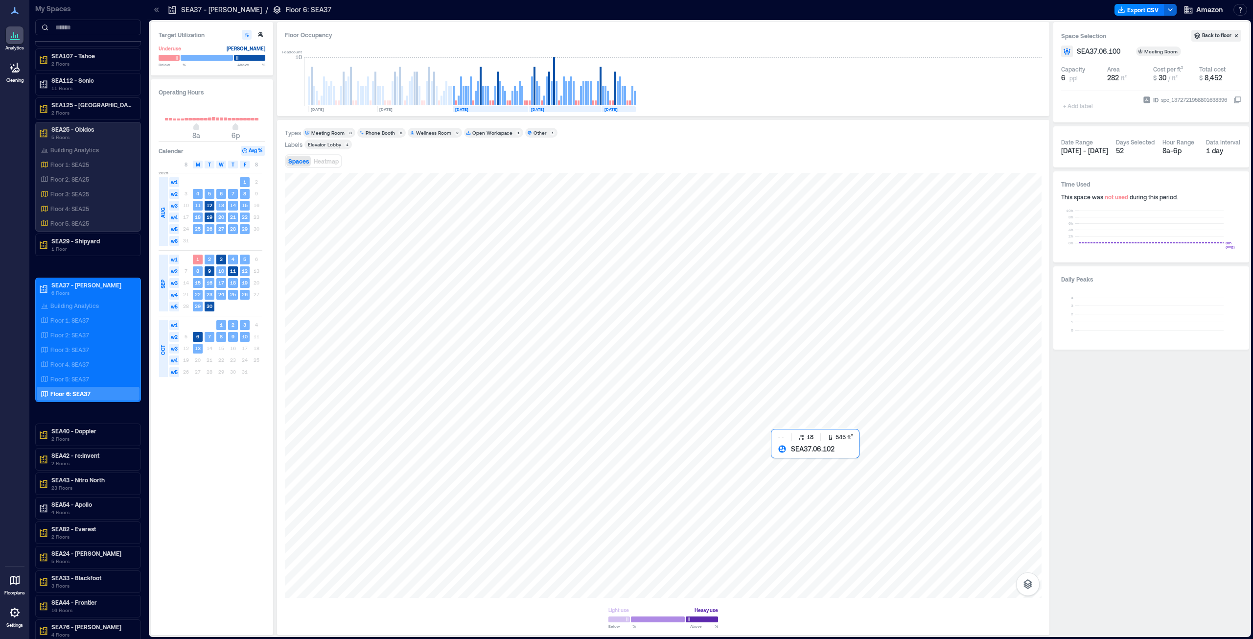
click at [626, 325] on div at bounding box center [663, 385] width 757 height 425
click at [620, 325] on div at bounding box center [663, 385] width 757 height 425
click at [547, 325] on div at bounding box center [663, 385] width 757 height 425
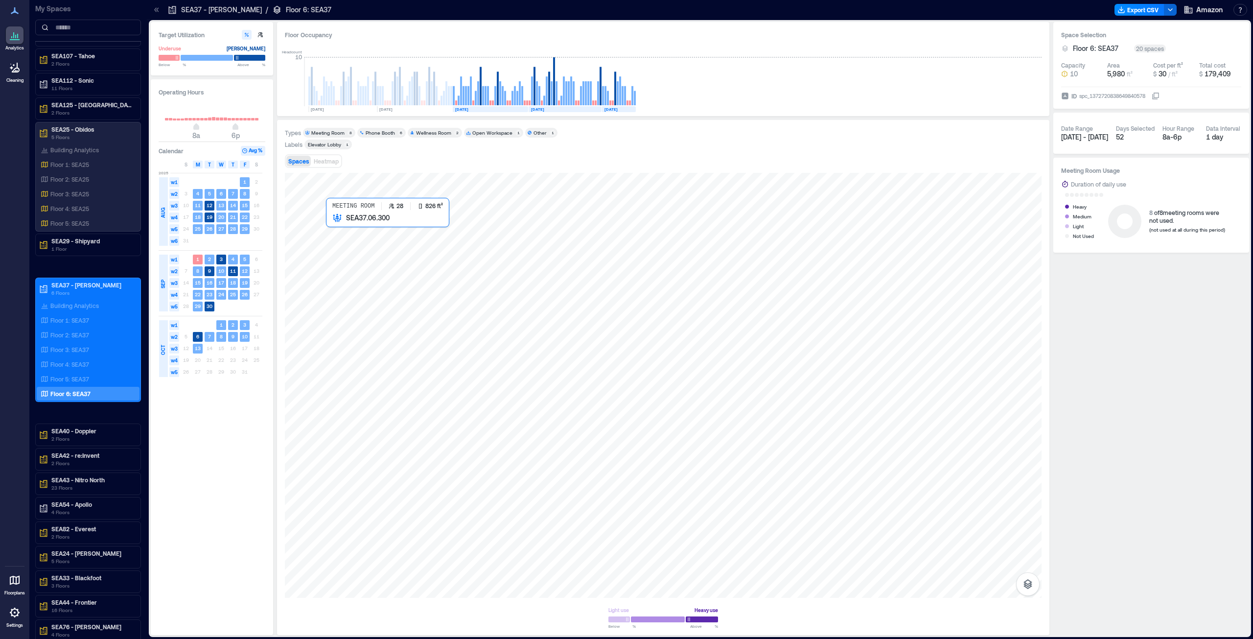
click at [365, 278] on div at bounding box center [663, 385] width 757 height 425
click at [626, 325] on div at bounding box center [663, 385] width 757 height 425
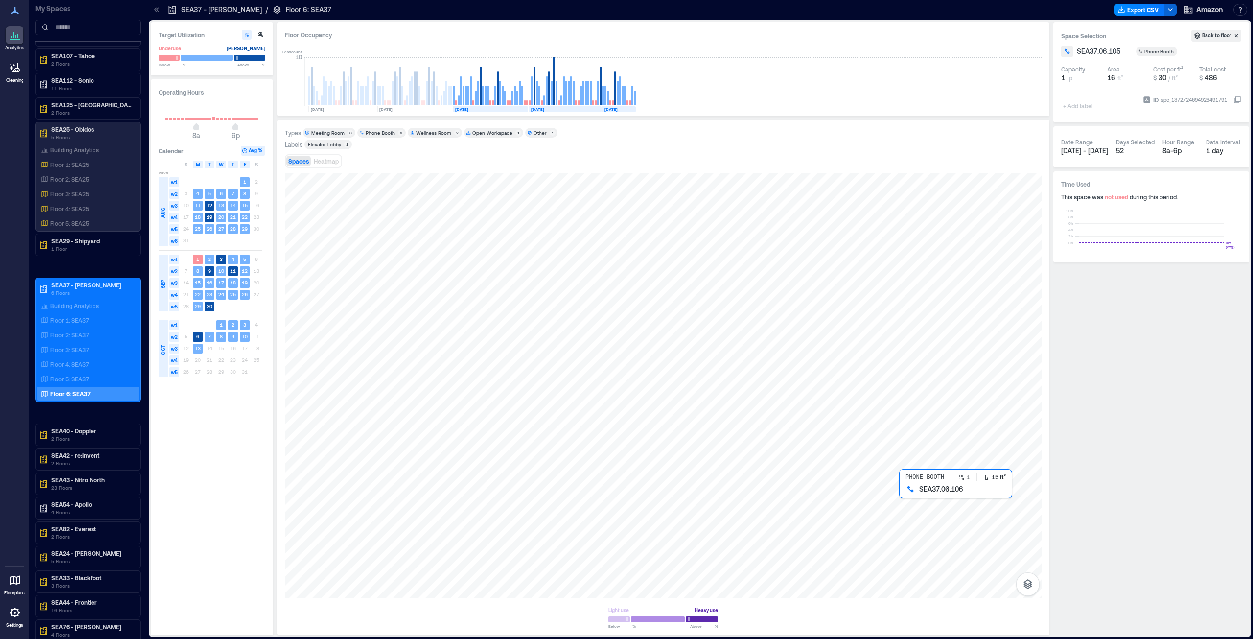
click at [626, 325] on div at bounding box center [663, 385] width 757 height 425
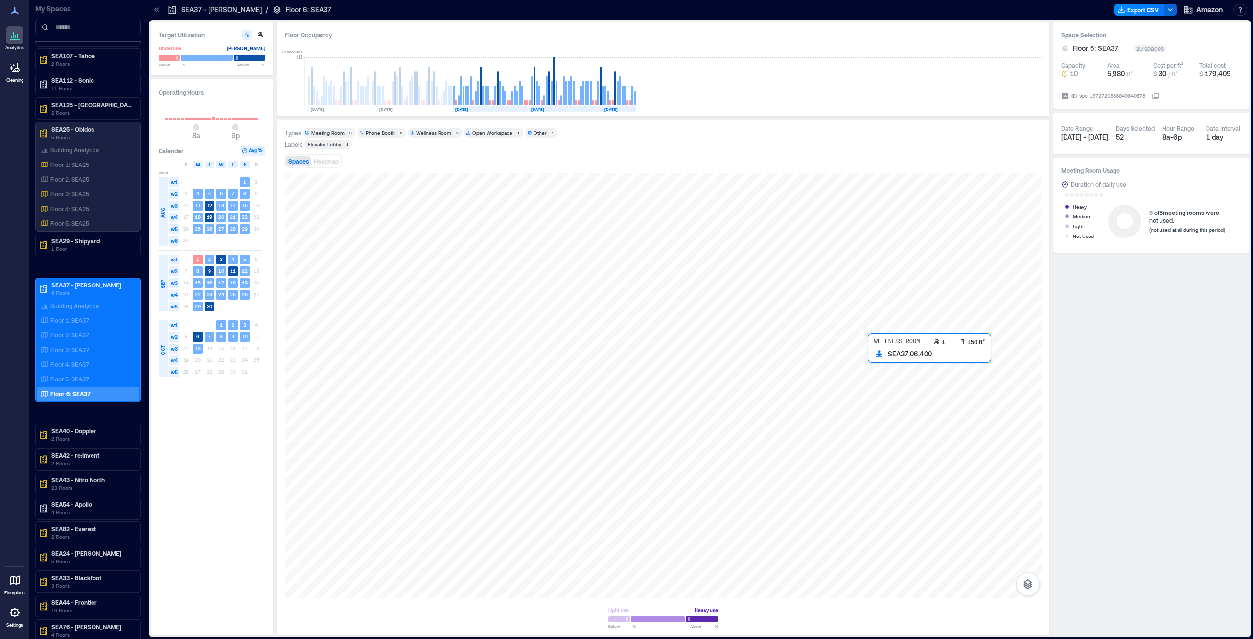
click at [626, 325] on div at bounding box center [663, 385] width 757 height 425
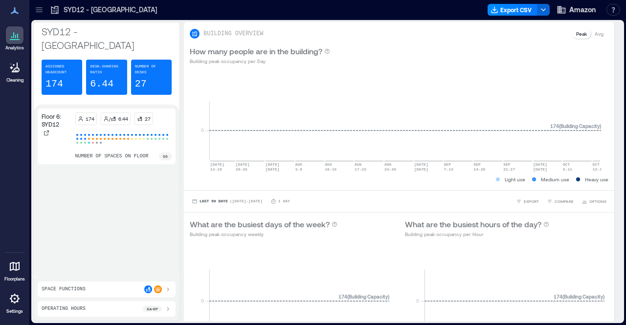
click at [39, 12] on icon at bounding box center [39, 10] width 10 height 10
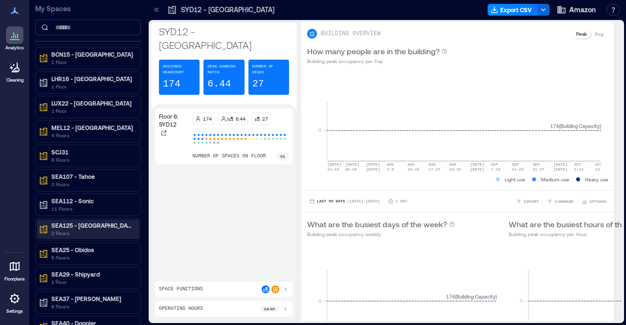
scroll to position [27, 0]
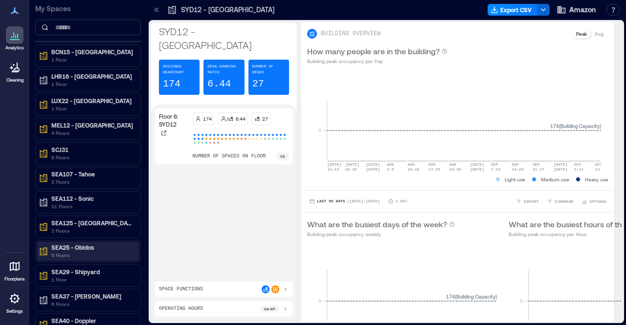
click at [89, 244] on p "SEA25 - Obidos" at bounding box center [92, 248] width 82 height 8
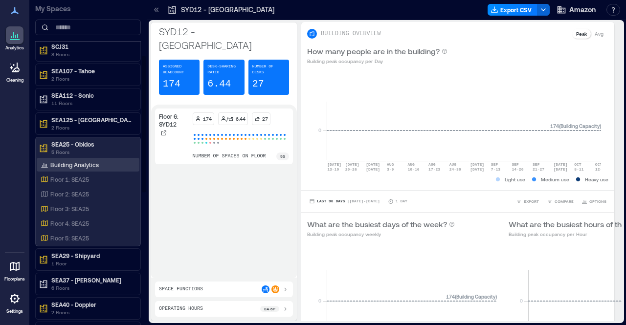
scroll to position [132, 0]
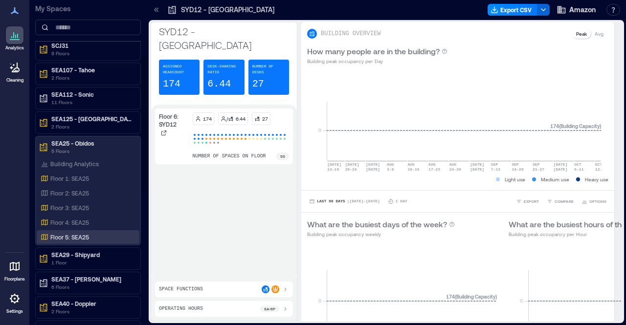
click at [75, 233] on p "Floor 5: SEA25" at bounding box center [69, 237] width 39 height 8
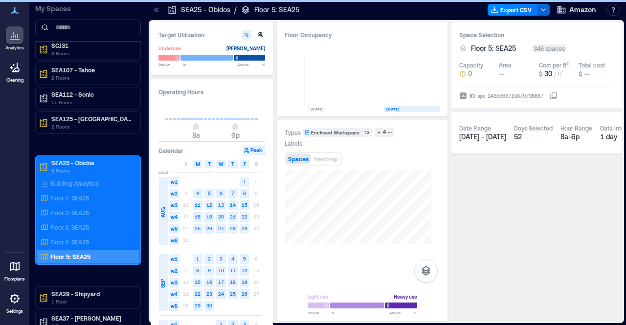
scroll to position [0, 102]
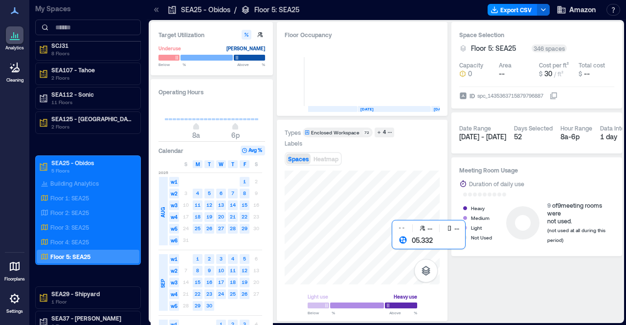
click at [392, 243] on div at bounding box center [362, 228] width 155 height 114
